Goal: Task Accomplishment & Management: Use online tool/utility

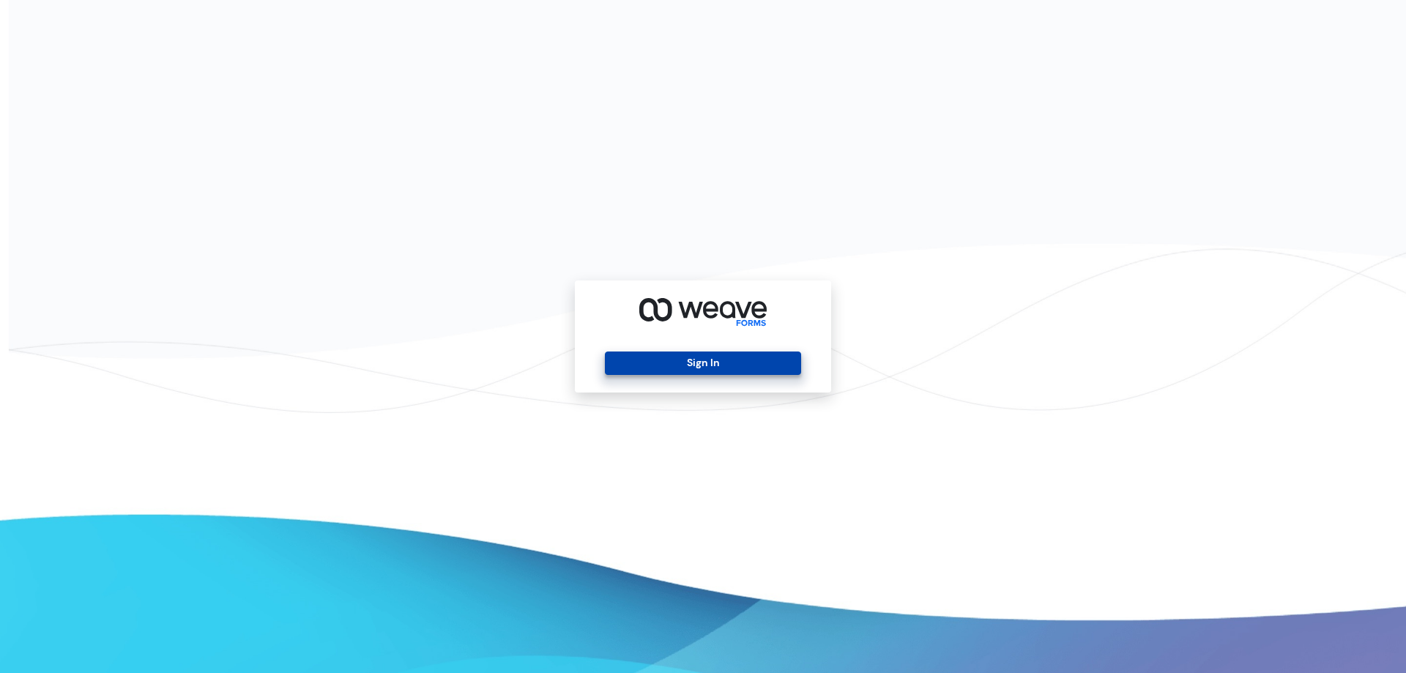
click at [689, 364] on button "Sign In" at bounding box center [702, 362] width 195 height 23
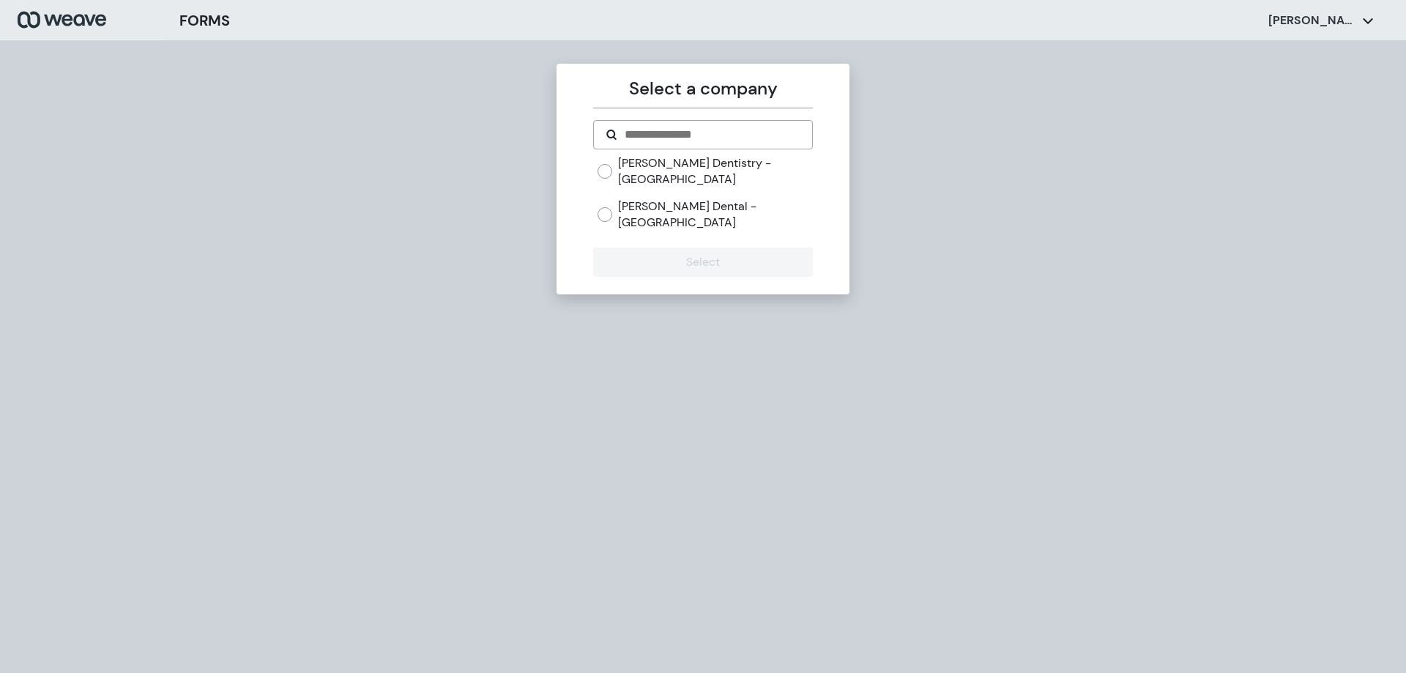
click at [681, 165] on label "[PERSON_NAME] Dentistry - [GEOGRAPHIC_DATA]" at bounding box center [715, 170] width 194 height 31
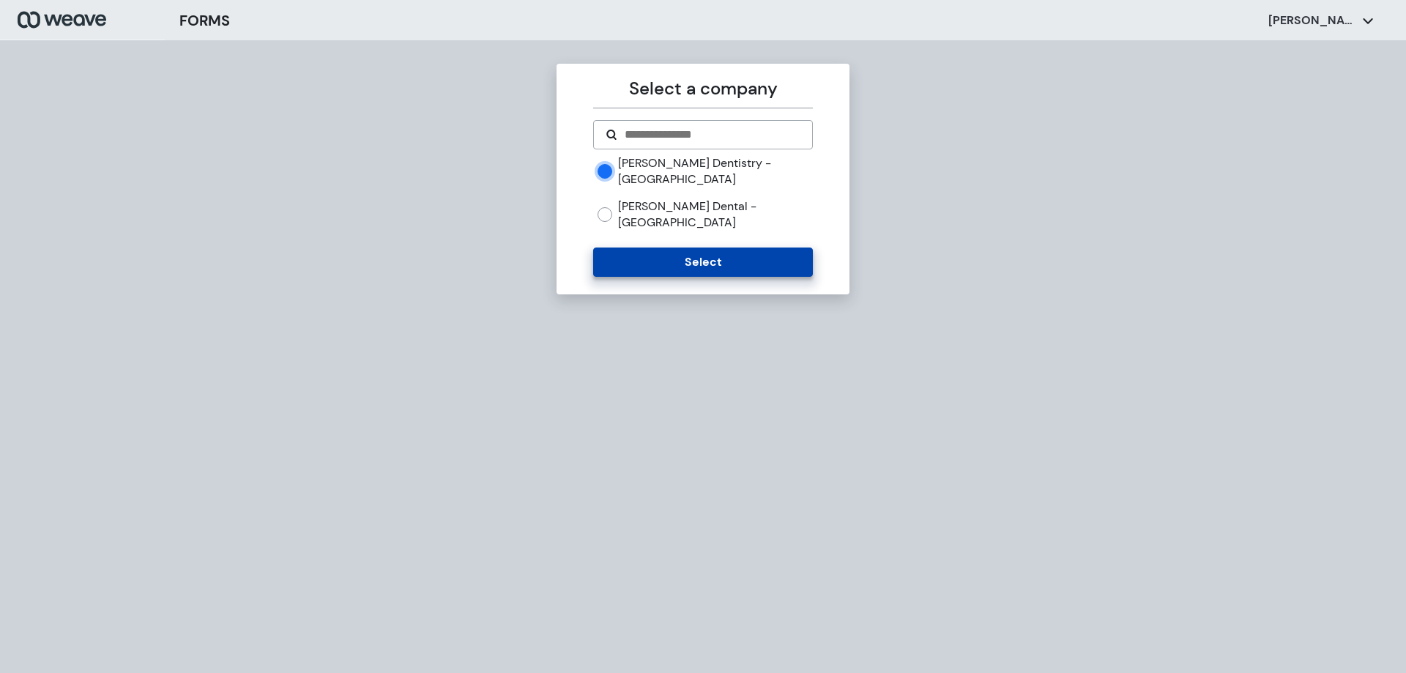
click at [679, 247] on button "Select" at bounding box center [702, 261] width 219 height 29
